Goal: Task Accomplishment & Management: Use online tool/utility

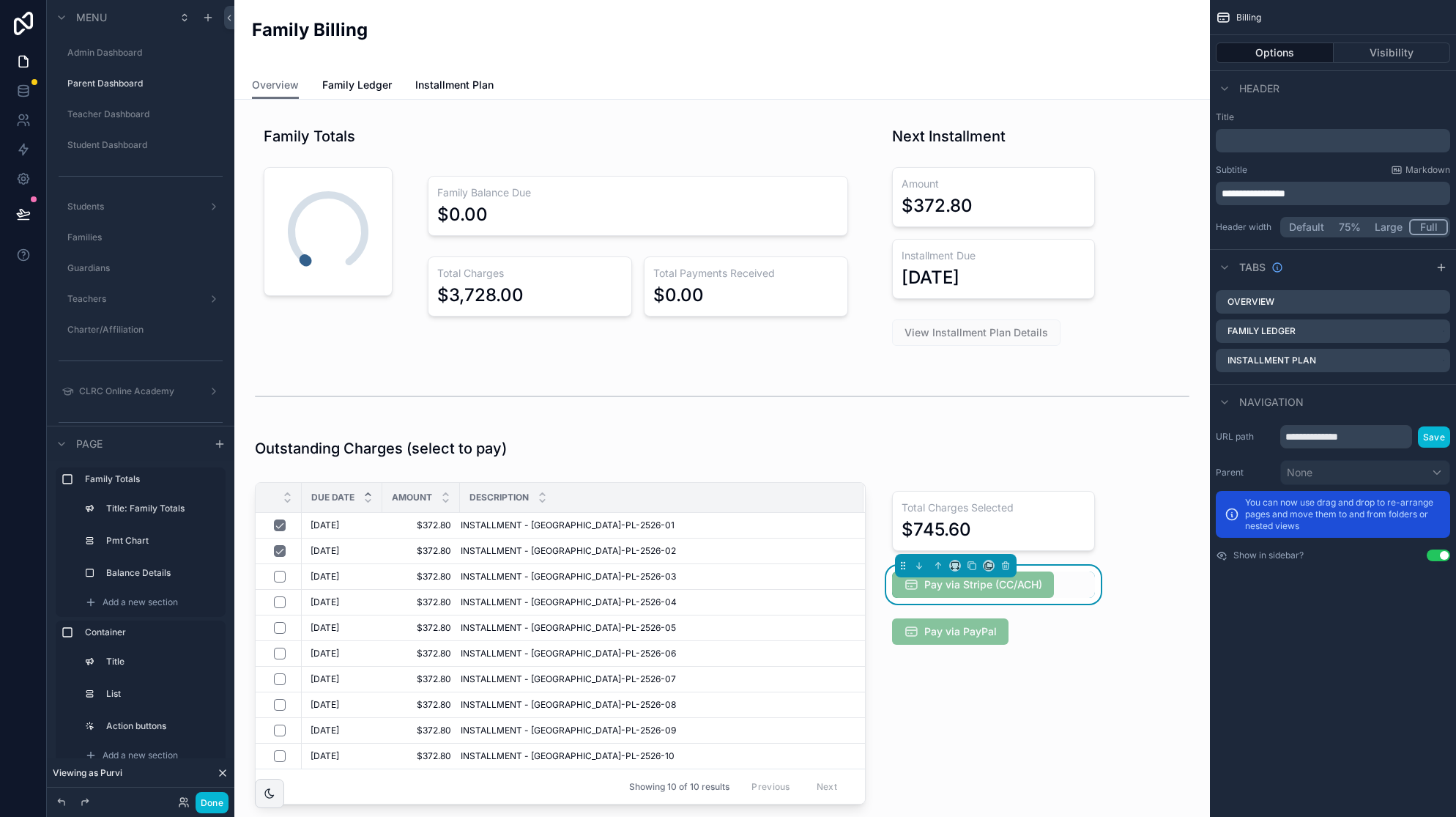
scroll to position [166, 0]
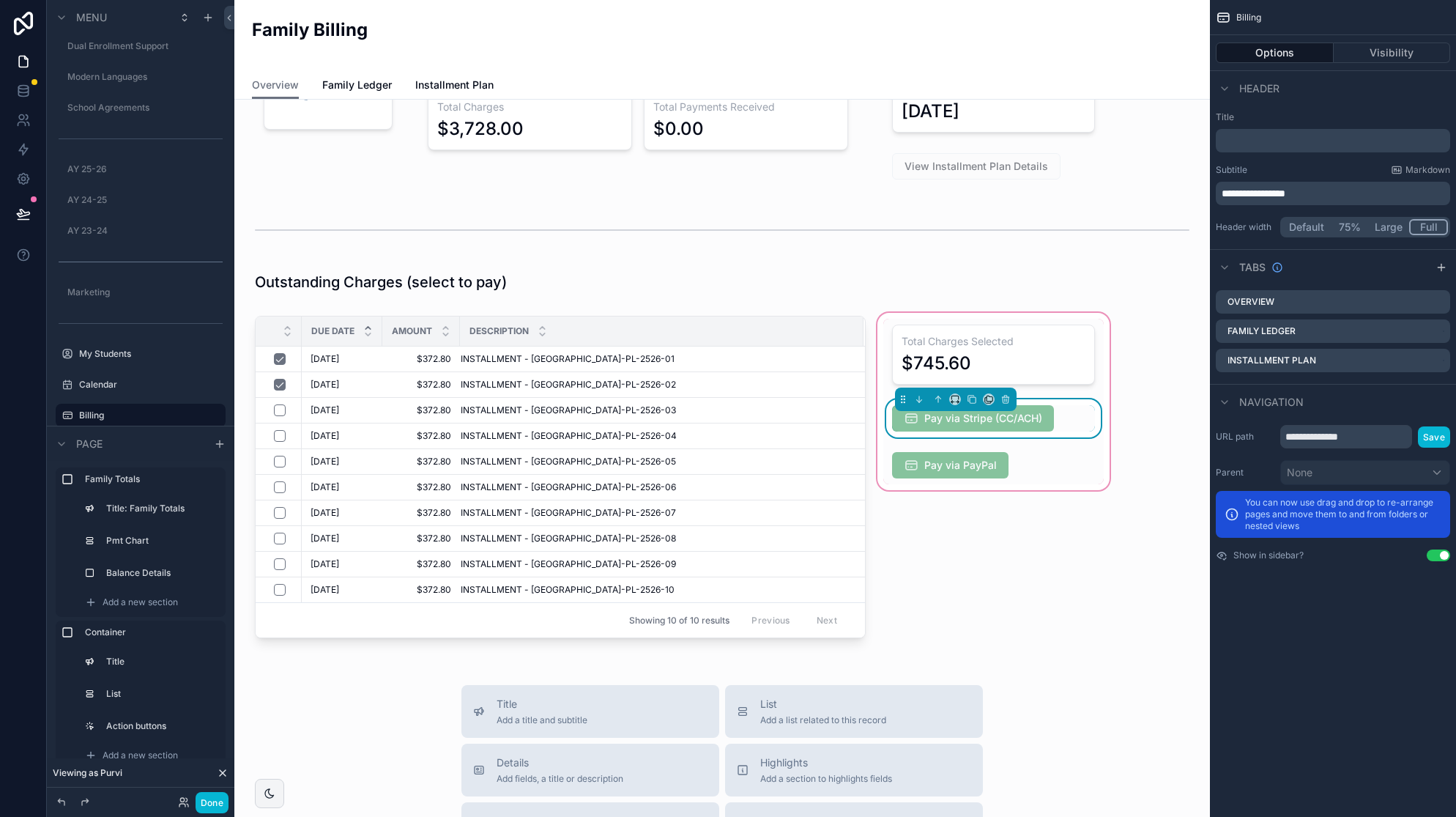
click at [1087, 411] on div "Pay via Stripe (CC/ACH)" at bounding box center [994, 418] width 203 height 26
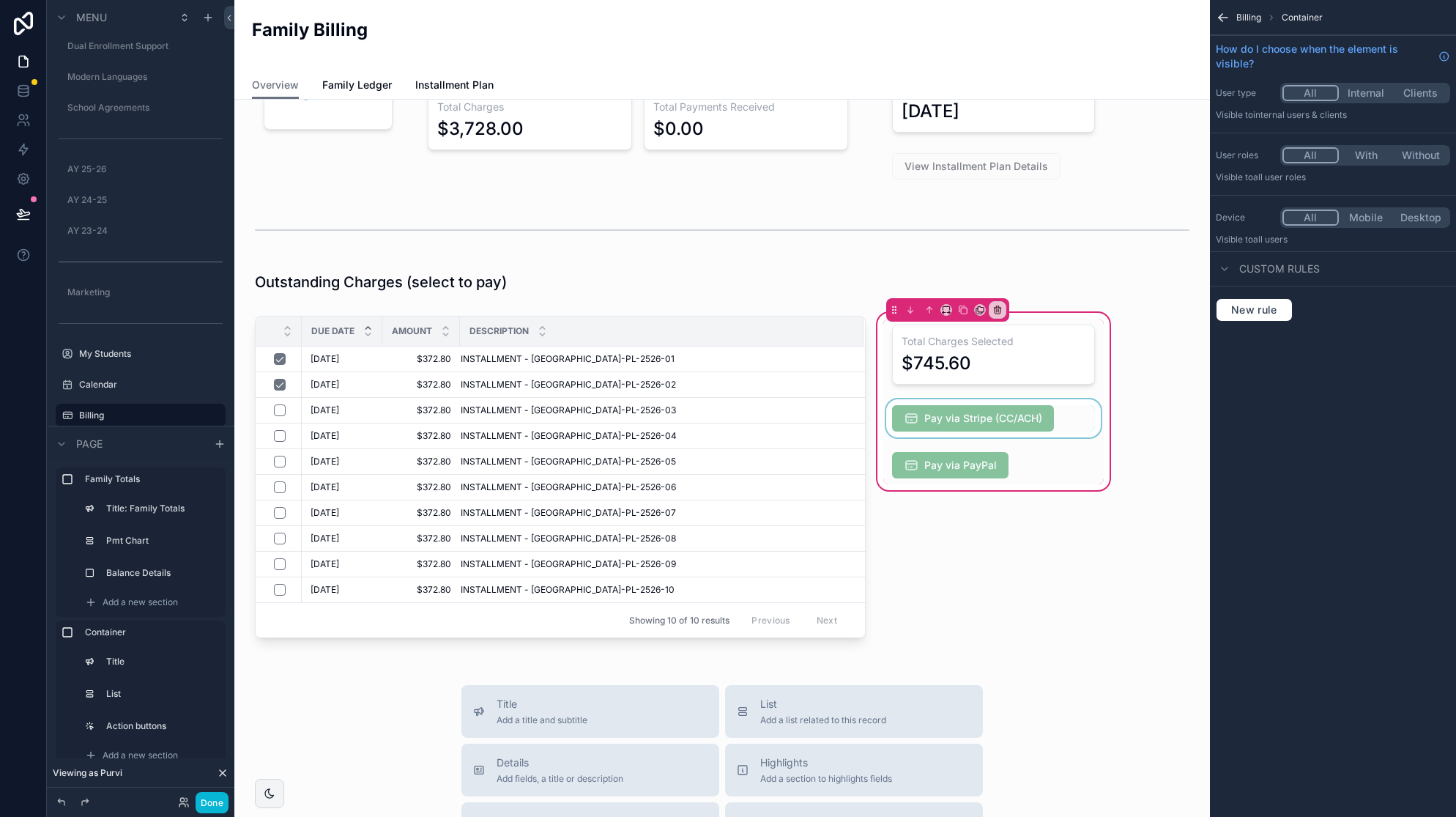
click at [1087, 411] on div "scrollable content" at bounding box center [994, 418] width 221 height 38
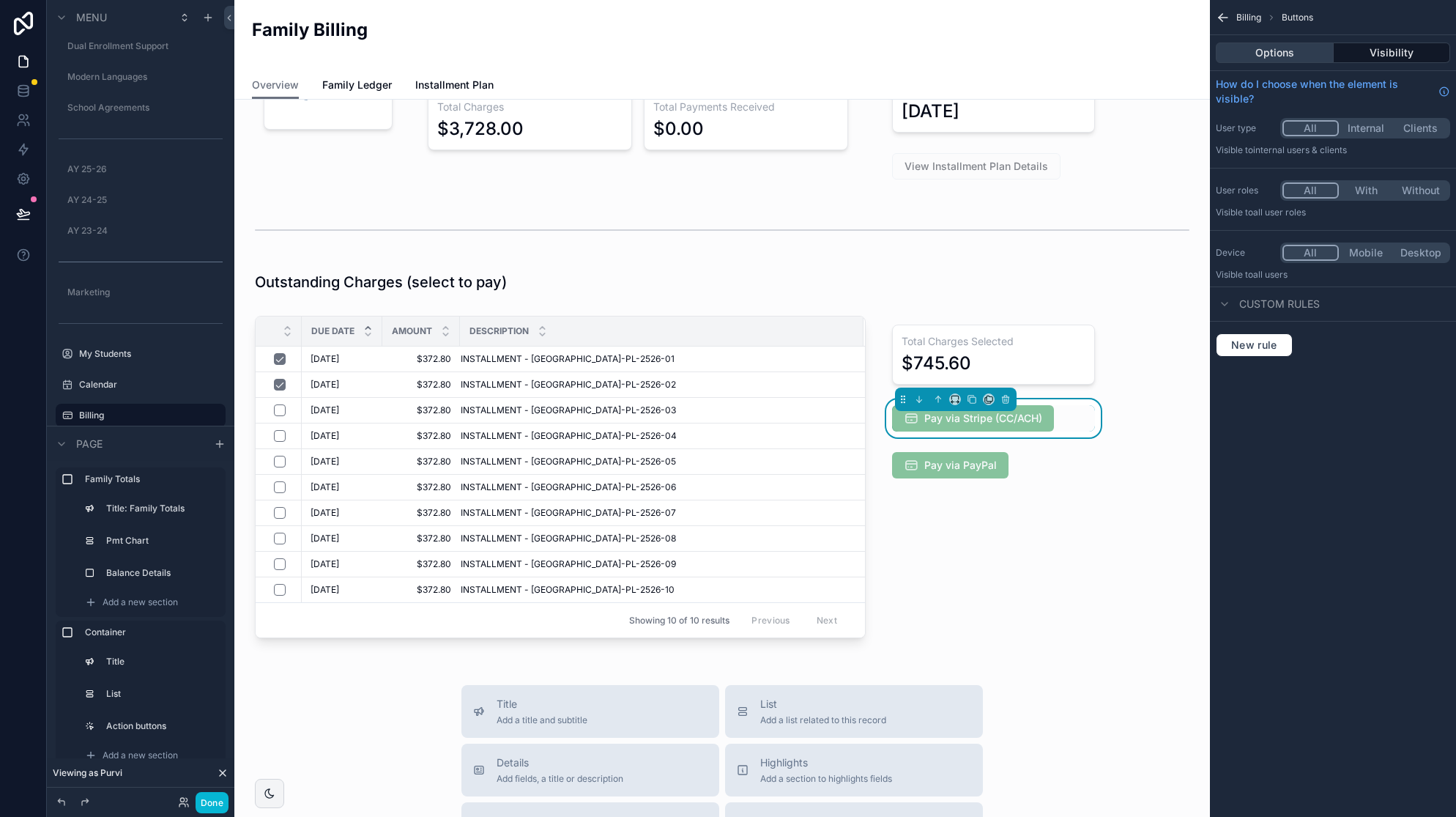
click at [1287, 49] on button "Options" at bounding box center [1274, 52] width 118 height 21
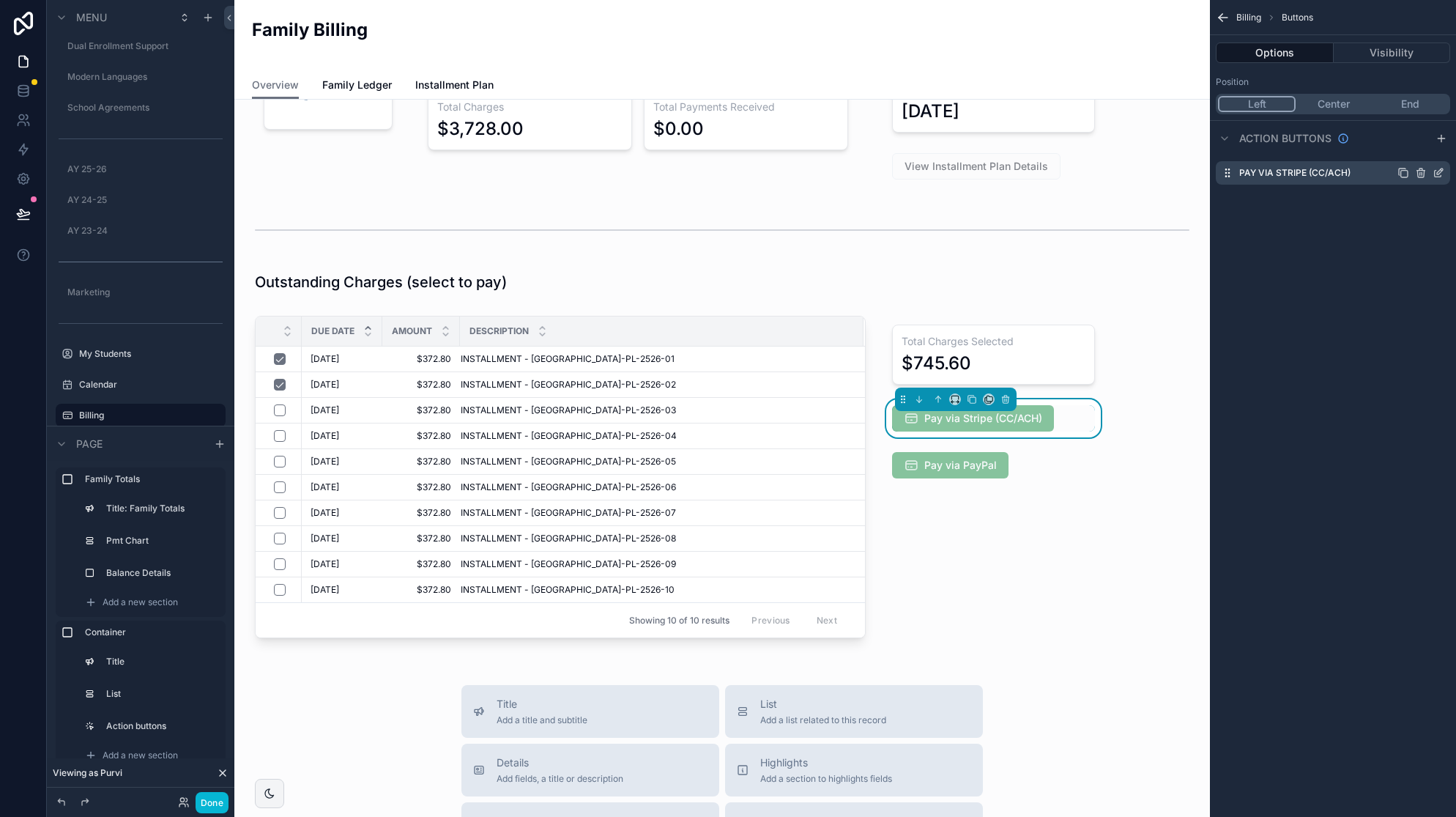
click at [1439, 172] on icon "scrollable content" at bounding box center [1439, 173] width 12 height 12
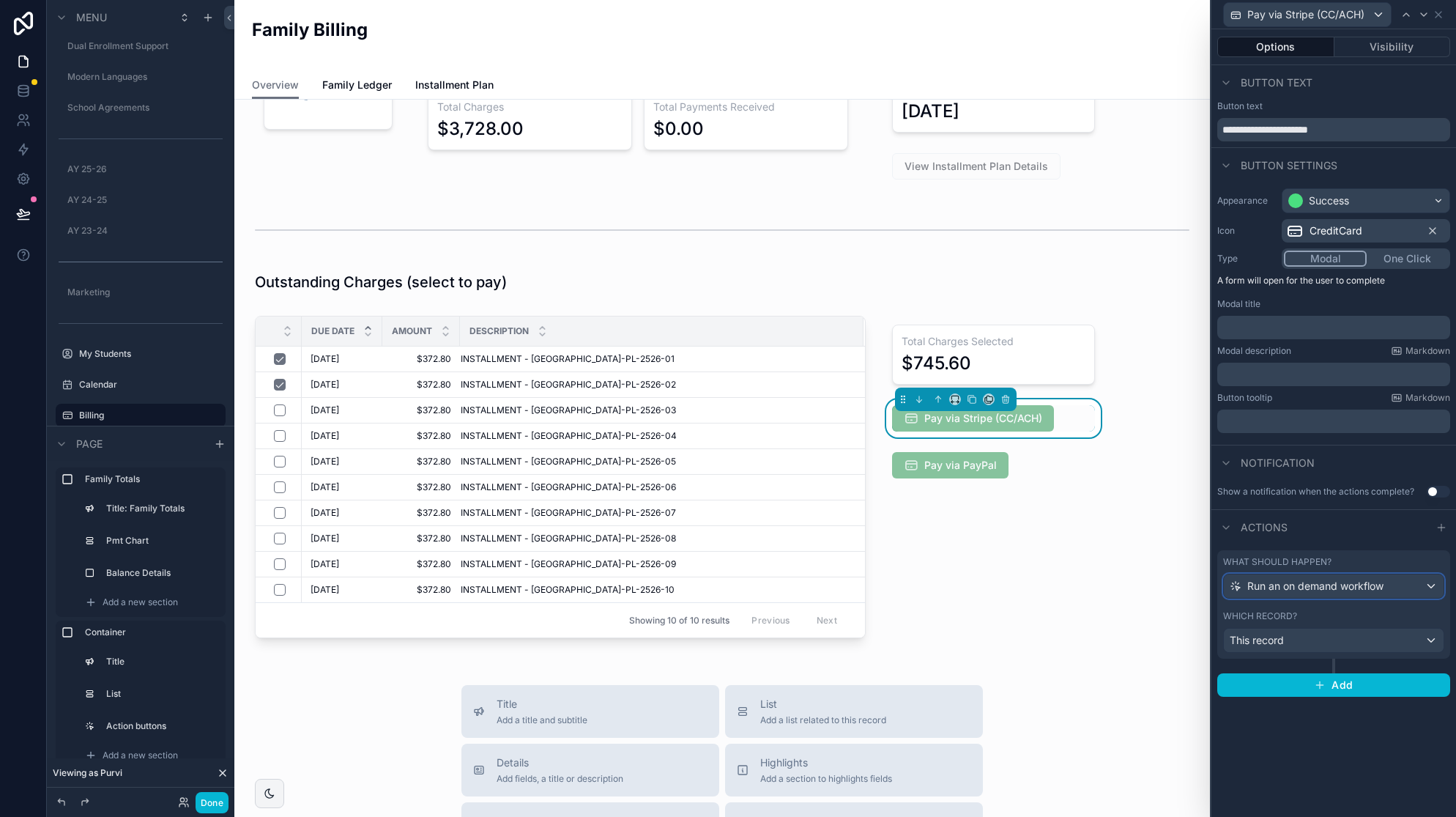
click at [1390, 588] on div "Run an on demand workflow" at bounding box center [1334, 586] width 220 height 23
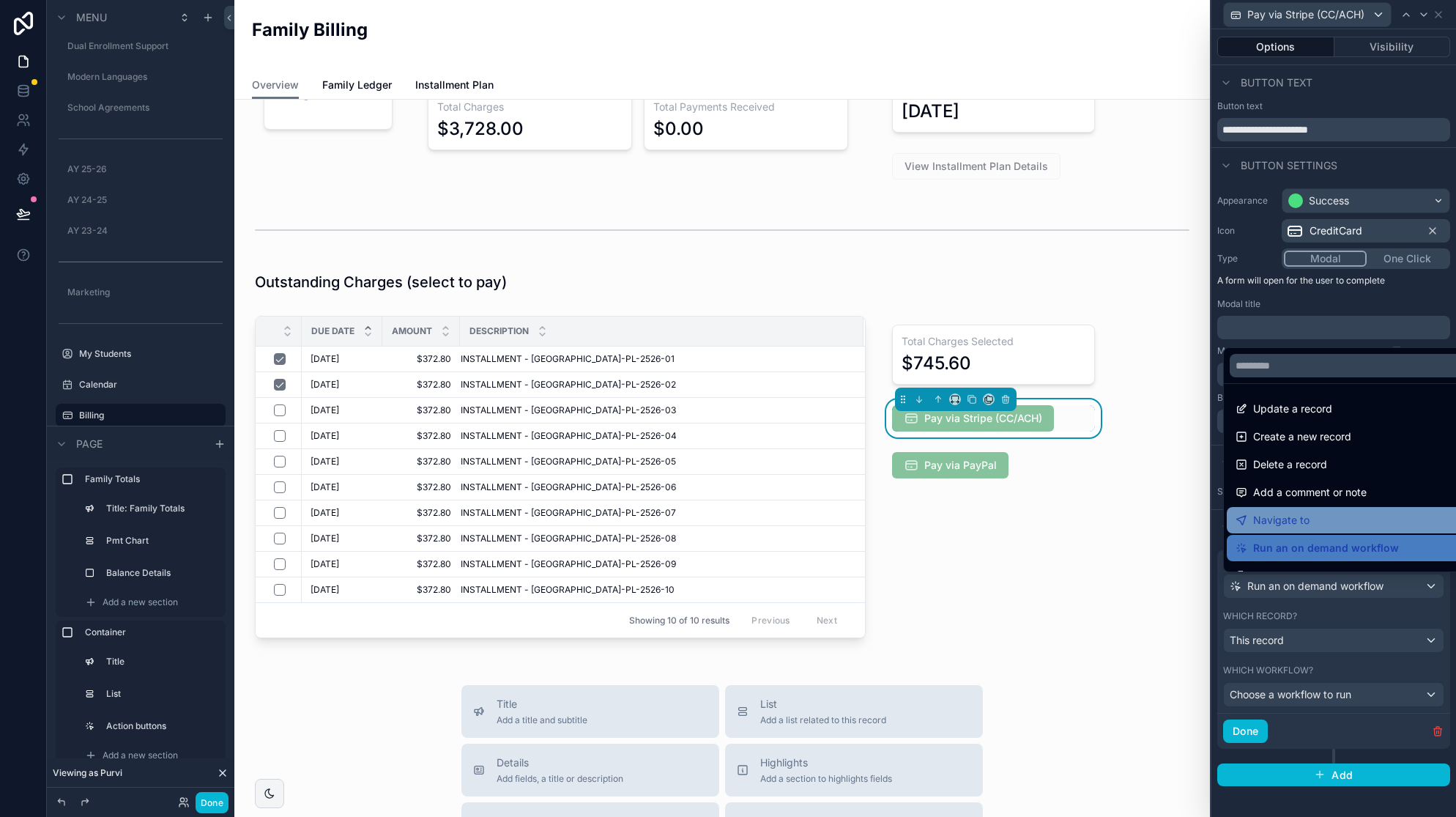
click at [1370, 515] on div "Navigate to" at bounding box center [1350, 520] width 230 height 17
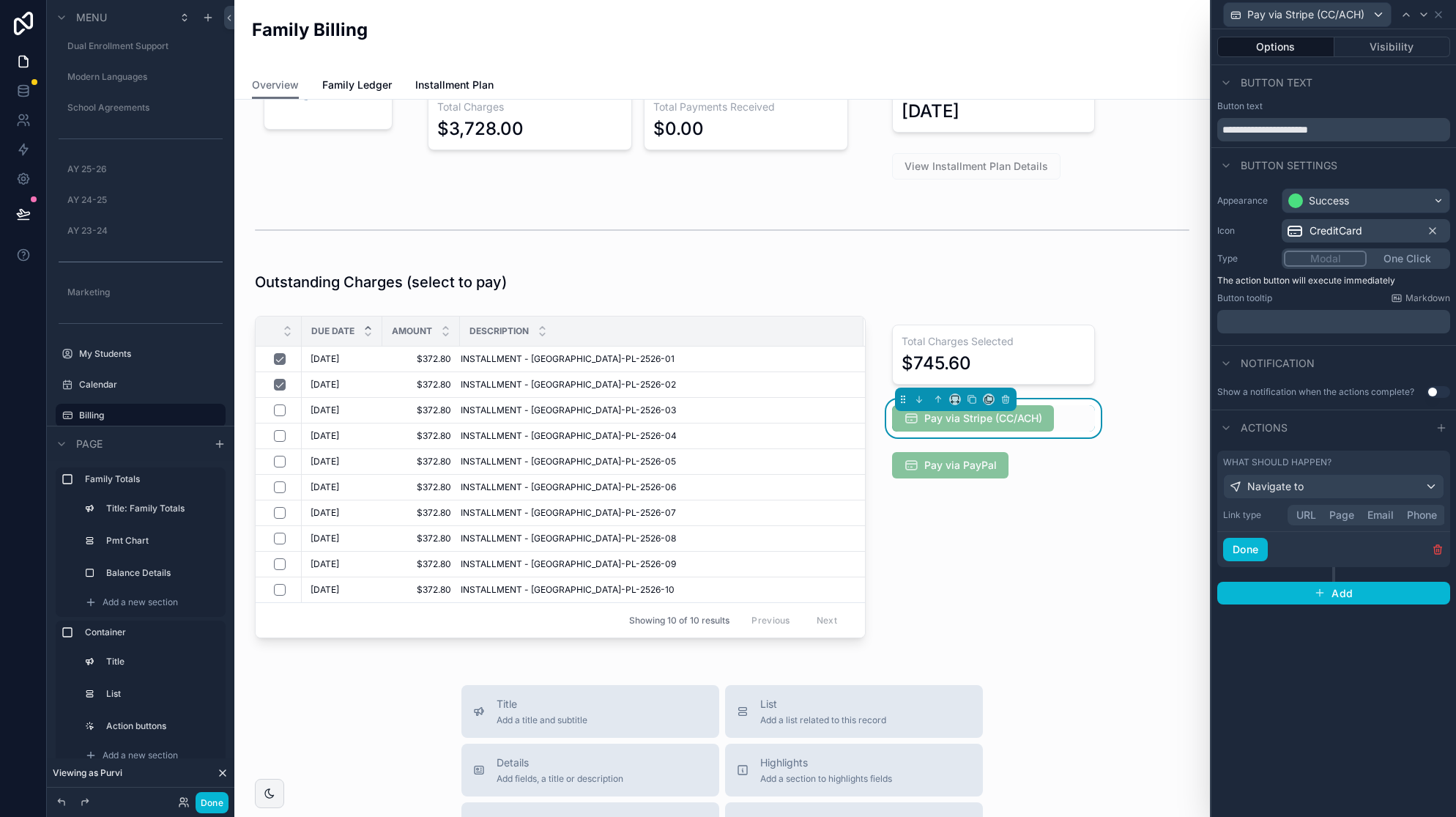
click at [1307, 514] on button "URL" at bounding box center [1307, 515] width 33 height 17
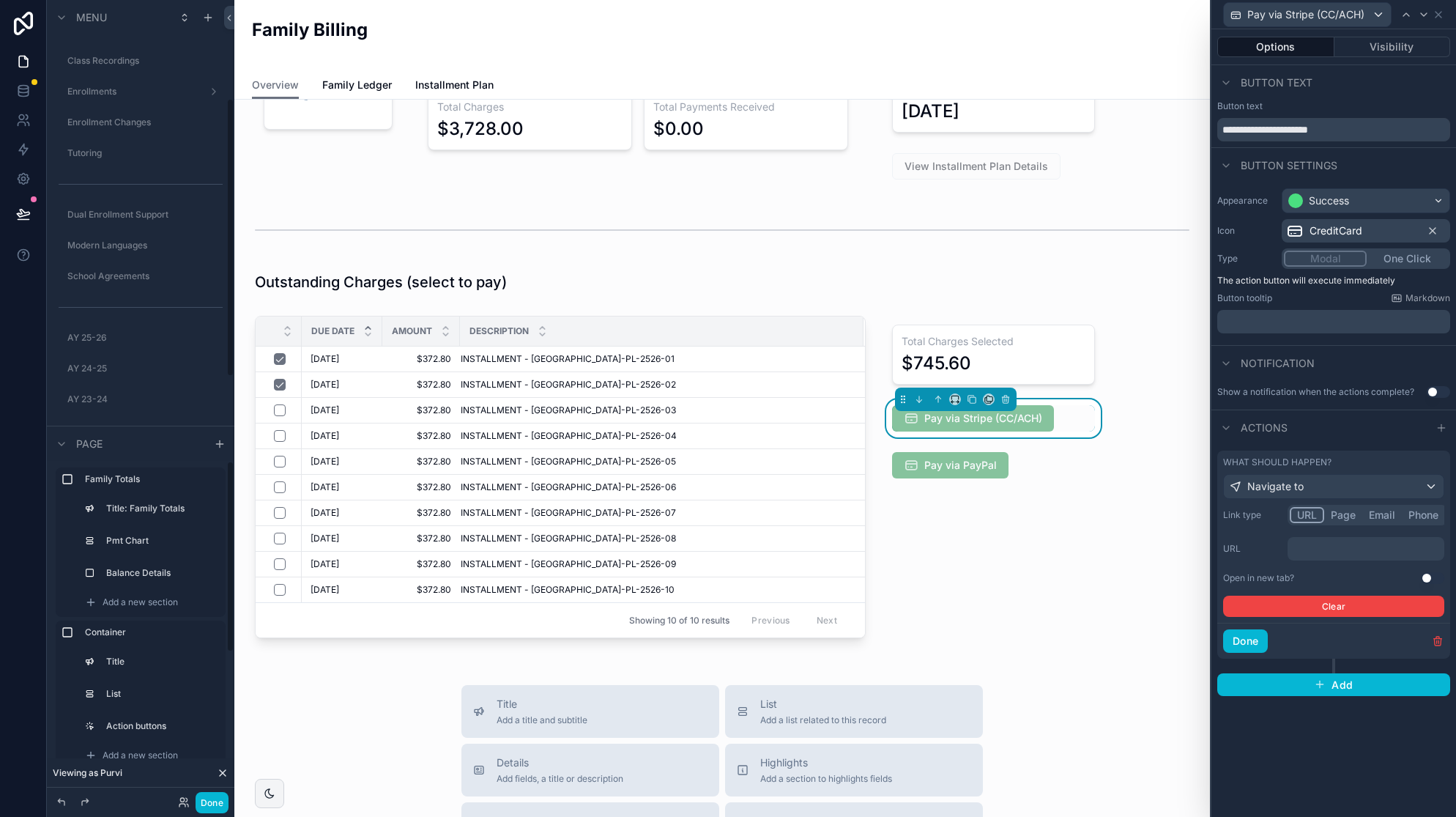
scroll to position [283, 0]
drag, startPoint x: 115, startPoint y: 381, endPoint x: 193, endPoint y: 381, distance: 78.0
click at [115, 381] on label "Enrollment Changes" at bounding box center [145, 384] width 155 height 12
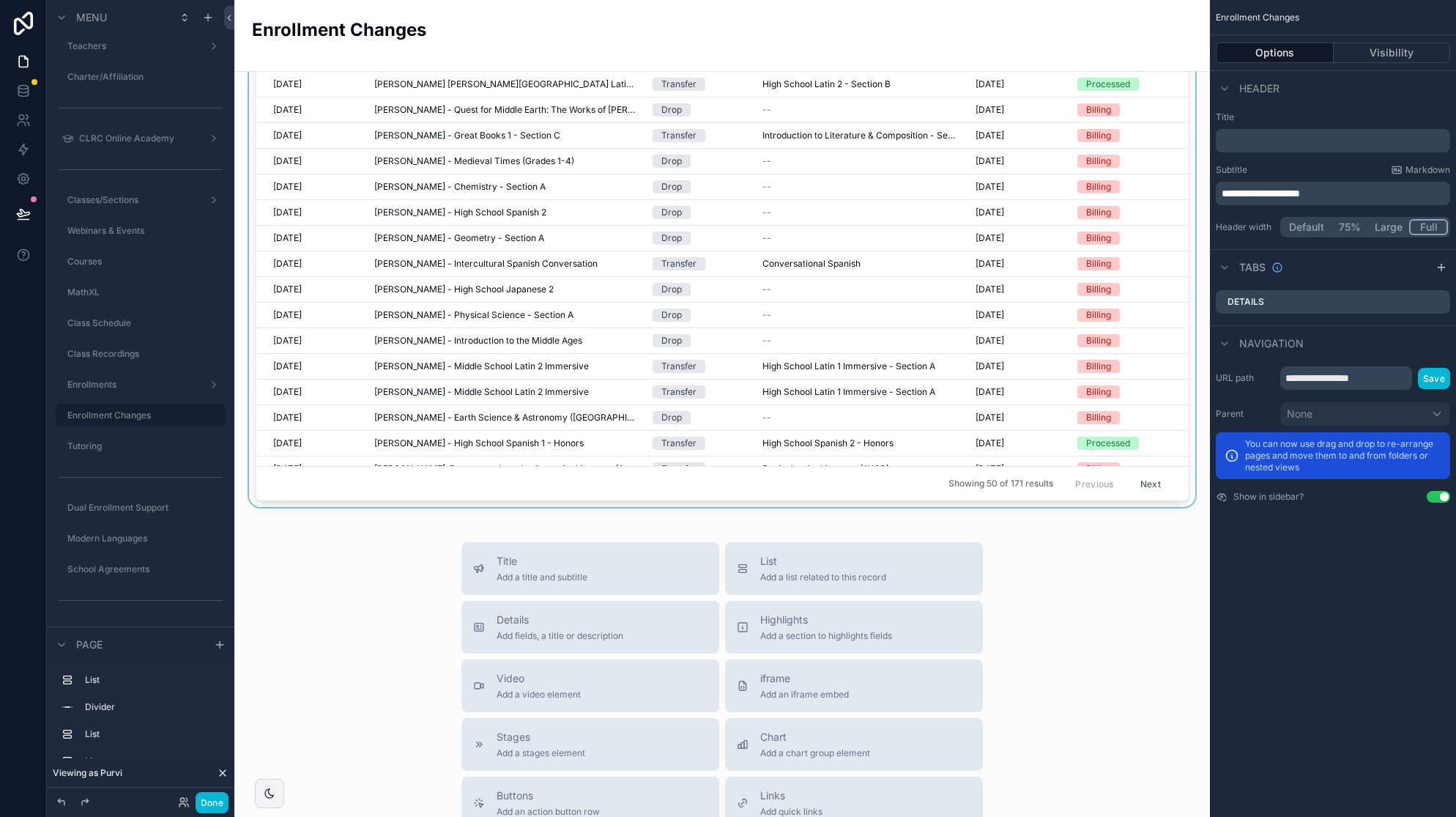
scroll to position [566, 0]
click at [1155, 482] on button "Next" at bounding box center [1150, 482] width 41 height 22
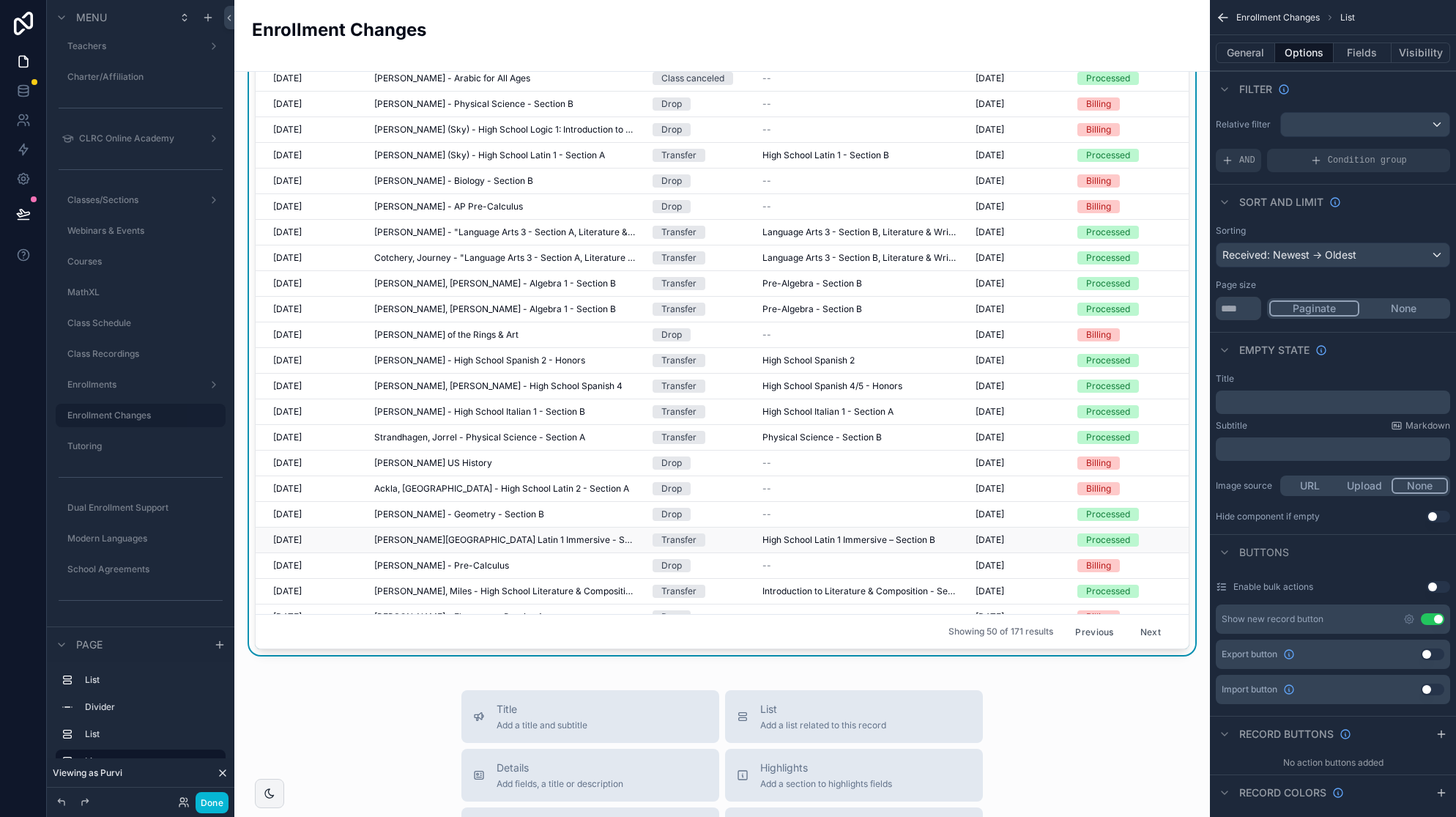
scroll to position [430, 0]
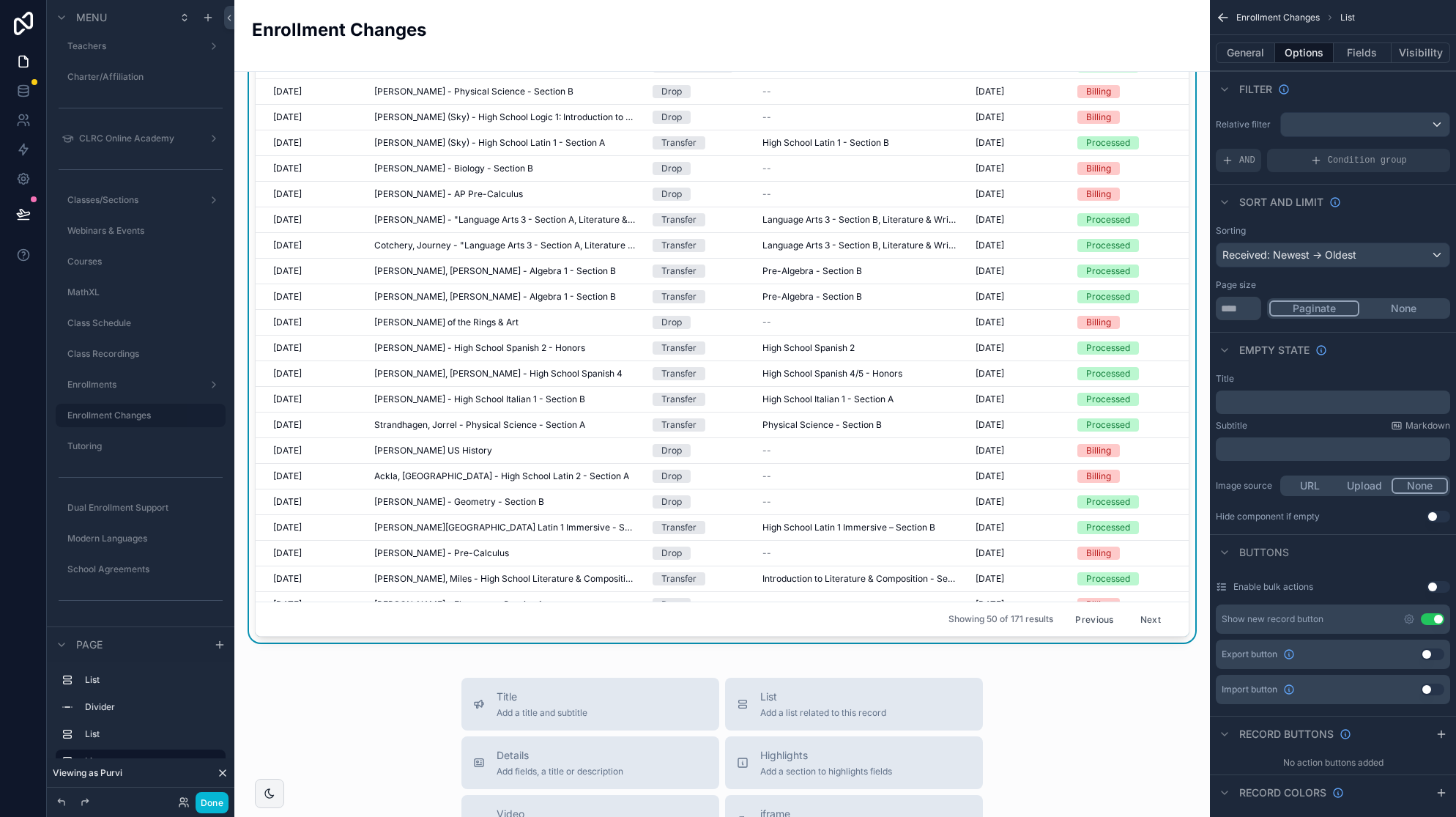
click at [1159, 618] on button "Next" at bounding box center [1150, 618] width 41 height 22
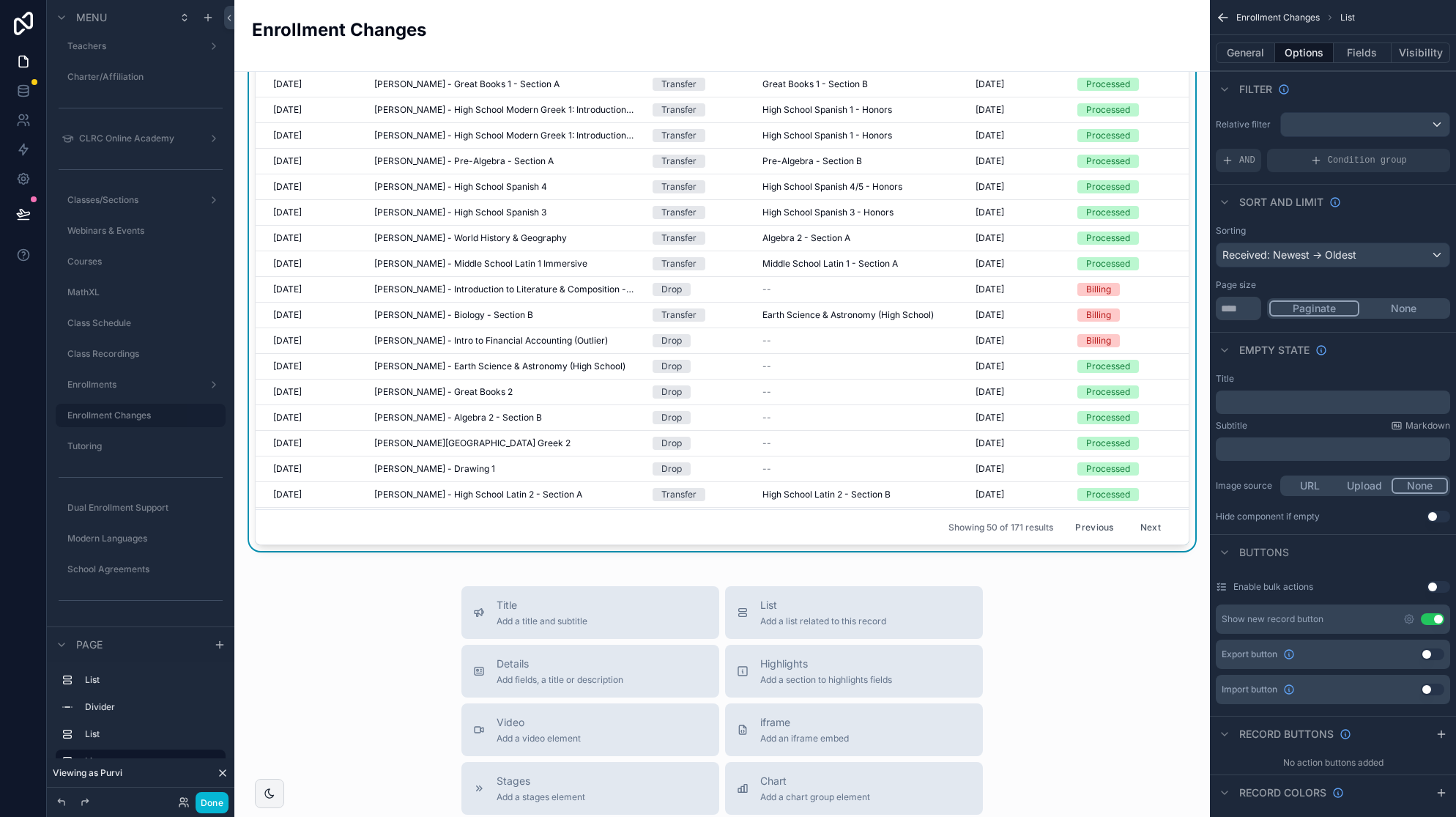
scroll to position [411, 0]
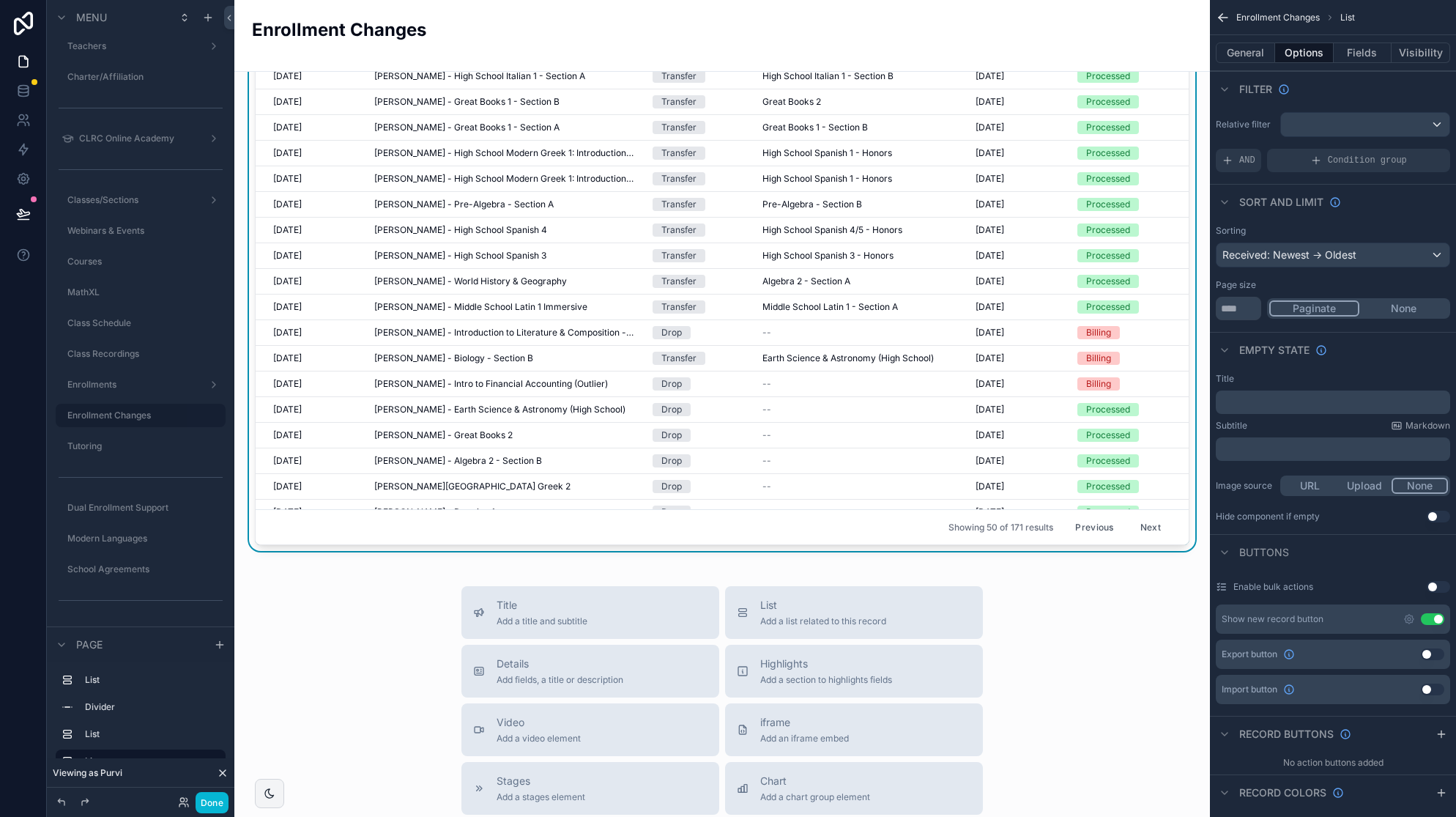
click at [1150, 528] on button "Next" at bounding box center [1150, 526] width 41 height 22
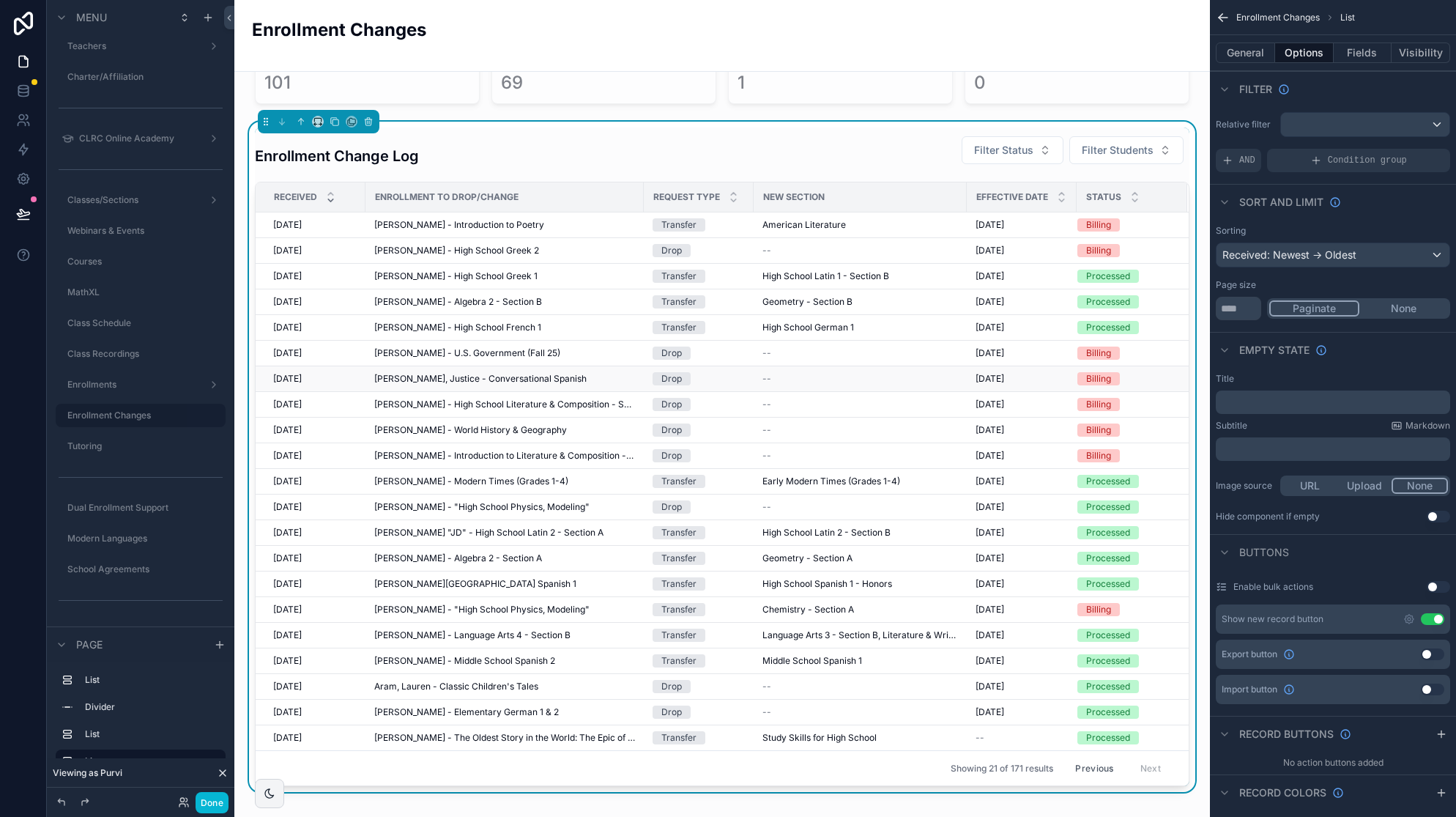
scroll to position [259, 0]
